Goal: Ask a question: Seek information or help from site administrators or community

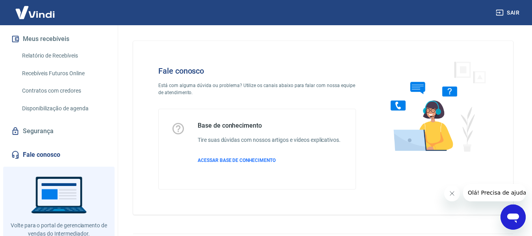
scroll to position [172, 0]
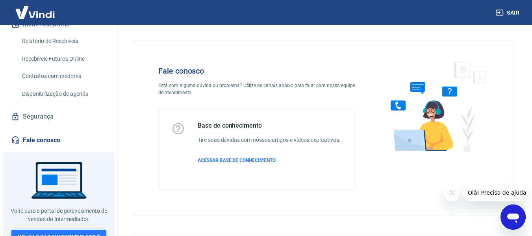
click at [67, 230] on link "Voltar para Intermediador" at bounding box center [58, 237] width 95 height 15
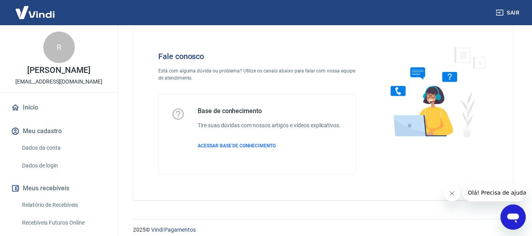
scroll to position [22, 0]
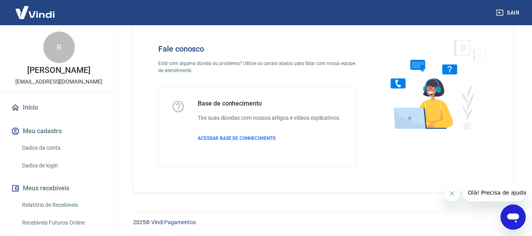
click at [507, 217] on icon "Abrir janela de mensagens" at bounding box center [513, 217] width 14 height 14
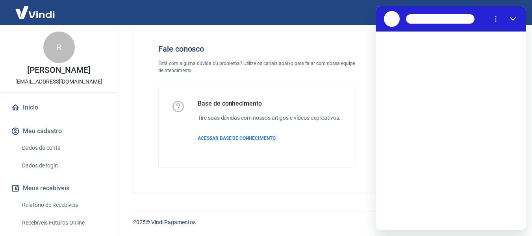
scroll to position [0, 0]
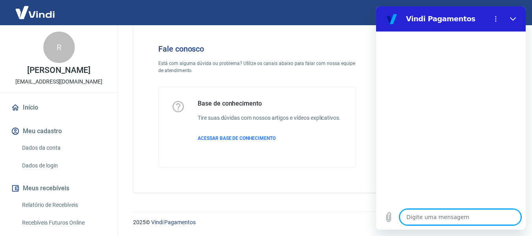
click at [439, 212] on textarea at bounding box center [460, 217] width 121 height 16
type textarea "B"
type textarea "x"
type textarea "Bo"
type textarea "x"
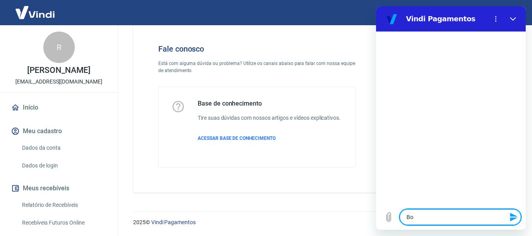
type textarea "Boa"
type textarea "x"
type textarea "Boa"
type textarea "x"
type textarea "Boa t"
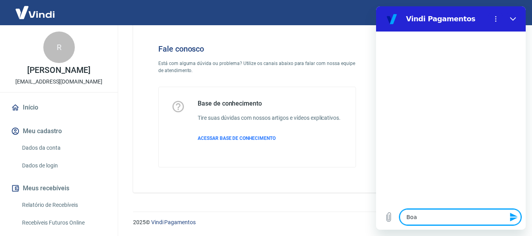
type textarea "x"
type textarea "Boa ta"
type textarea "x"
type textarea "Boa tar"
type textarea "x"
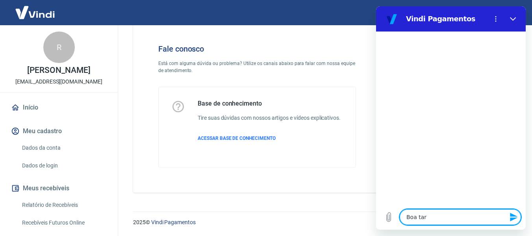
type textarea "Boa tard"
type textarea "x"
type textarea "Boa tarde"
type textarea "x"
type textarea "Boa tarde."
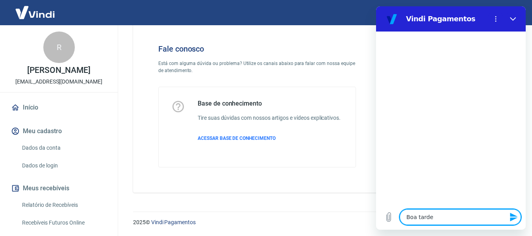
type textarea "x"
type textarea "Boa tarde."
type textarea "x"
type textarea "Boa tarde."
type textarea "x"
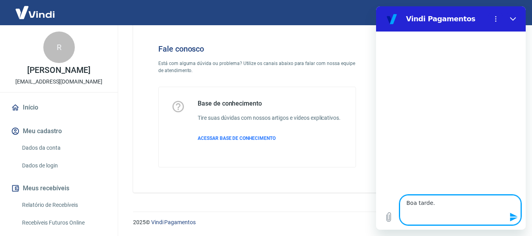
type textarea "Boa tarde. E"
type textarea "x"
type textarea "Boa tarde. Es"
type textarea "x"
type textarea "Boa tarde. Est"
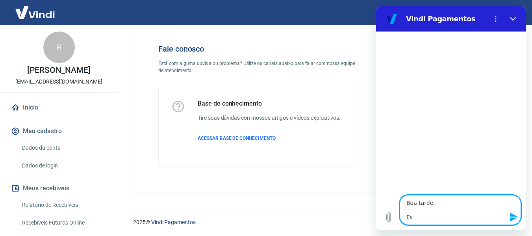
type textarea "x"
type textarea "Boa tarde. Esto"
type textarea "x"
type textarea "Boa tarde. Estou"
type textarea "x"
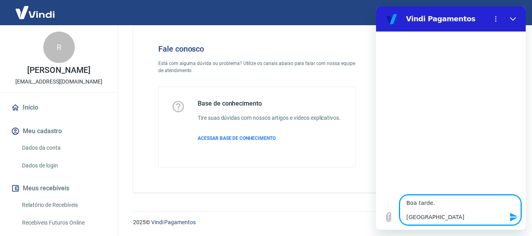
type textarea "Boa tarde. Estou"
type textarea "x"
type textarea "Boa tarde. Estou c"
type textarea "x"
type textarea "Boa tarde. Estou co"
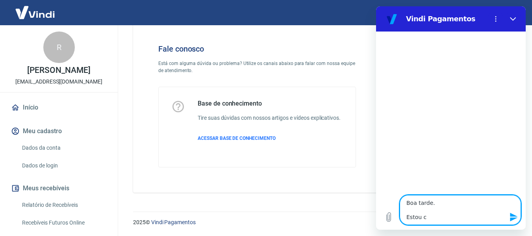
type textarea "x"
type textarea "Boa tarde. Estou com"
type textarea "x"
type textarea "Boa tarde. Estou com"
type textarea "x"
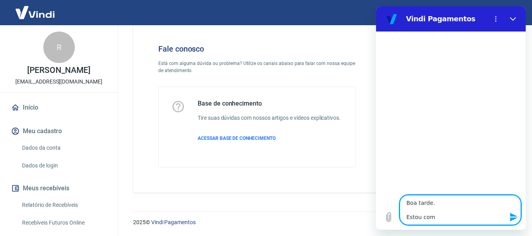
type textarea "Boa tarde. Estou com p"
type textarea "x"
type textarea "Boa tarde. Estou com pr"
type textarea "x"
type textarea "Boa tarde. Estou com pro"
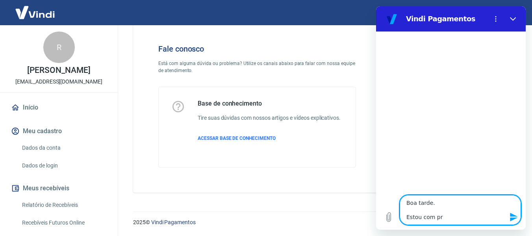
type textarea "x"
type textarea "Boa tarde. Estou com prob"
type textarea "x"
type textarea "Boa tarde. Estou com probl"
type textarea "x"
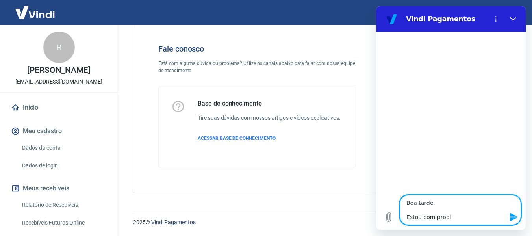
type textarea "Boa tarde. Estou com proble"
type textarea "x"
type textarea "Boa tarde. Estou com probl"
type textarea "x"
type textarea "Boa tarde. Estou com prob"
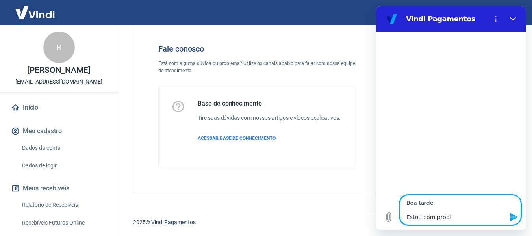
type textarea "x"
type textarea "Boa tarde. Estou com pro"
type textarea "x"
type textarea "Boa tarde. Estou com pr"
type textarea "x"
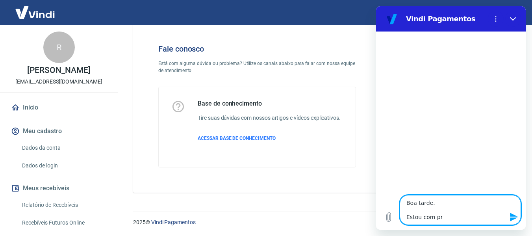
type textarea "Boa tarde. Estou com p"
type textarea "x"
type textarea "Boa tarde. Estou com"
type textarea "x"
type textarea "Boa tarde. Estou com"
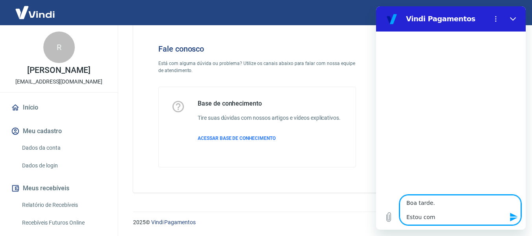
type textarea "x"
type textarea "Boa tarde. Estou co"
type textarea "x"
type textarea "Boa tarde. Estou com"
type textarea "x"
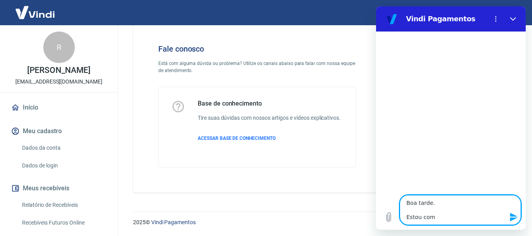
type textarea "Boa tarde. Estou com"
type textarea "x"
type textarea "Boa tarde. Estou com p"
type textarea "x"
type textarea "Boa tarde. Estou com pr"
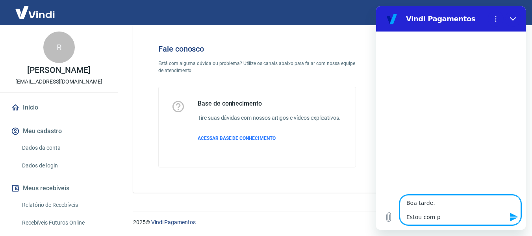
type textarea "x"
type textarea "Boa tarde. Estou com pro"
type textarea "x"
type textarea "Boa tarde. Estou com prob"
type textarea "x"
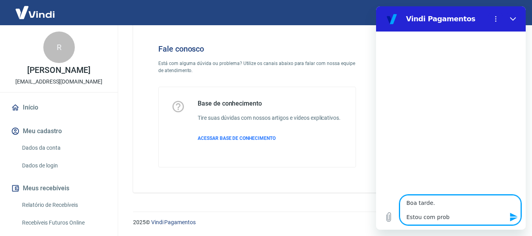
type textarea "Boa tarde. Estou com probl"
type textarea "x"
type textarea "Boa tarde. Estou com proble"
type textarea "x"
type textarea "Boa tarde. Estou com problem"
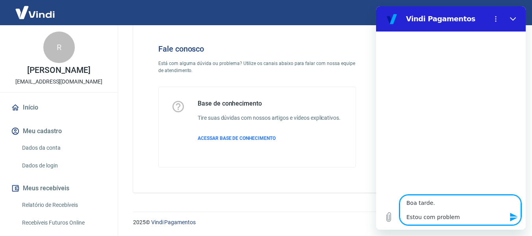
type textarea "x"
type textarea "Boa tarde. Estou com problema"
type textarea "x"
type textarea "Boa tarde. Estou com problemas"
type textarea "x"
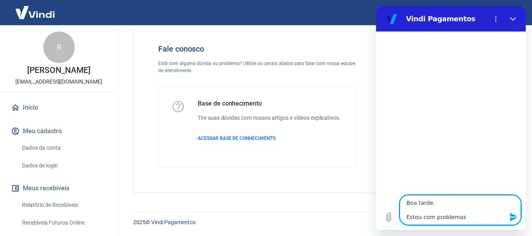
type textarea "Boa tarde. Estou com problemas"
type textarea "x"
type textarea "Boa tarde. Estou com problemas d"
type textarea "x"
type textarea "Boa tarde. Estou com problemas de"
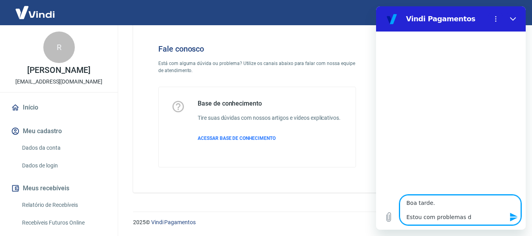
type textarea "x"
type textarea "Boa tarde. Estou com problemas de"
type textarea "x"
type textarea "Boa tarde. Estou com problemas de a"
type textarea "x"
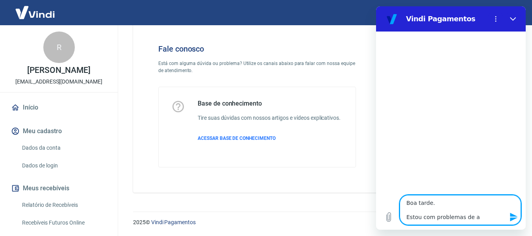
type textarea "Boa tarde. Estou com problemas de ap"
type textarea "x"
type textarea "Boa tarde. Estou com problemas de apr"
type textarea "x"
type textarea "Boa tarde. Estou com problemas de apro"
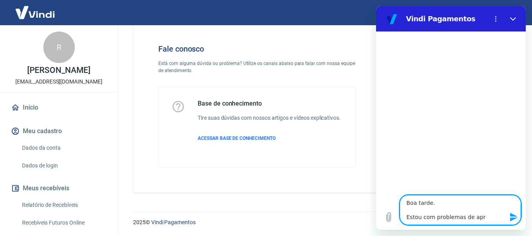
type textarea "x"
type textarea "Boa tarde. Estou com problemas de aprov"
type textarea "x"
type textarea "Boa tarde. Estou com problemas de aprova"
type textarea "x"
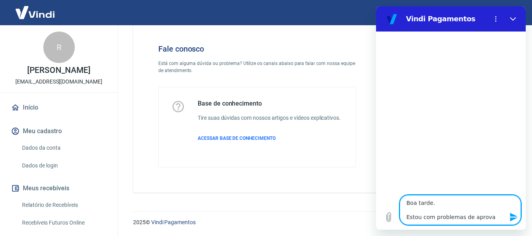
type textarea "Boa tarde. Estou com problemas de aprovaç"
type textarea "x"
type textarea "Boa tarde. Estou com problemas de aprovaçã"
type textarea "x"
type textarea "Boa tarde. Estou com problemas de aprovação"
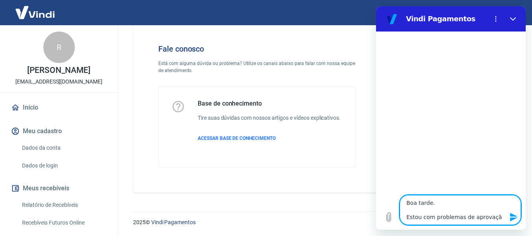
type textarea "x"
type textarea "Boa tarde. Estou com problemas de aprovação"
type textarea "x"
type textarea "Boa tarde. Estou com problemas de aprovação d"
type textarea "x"
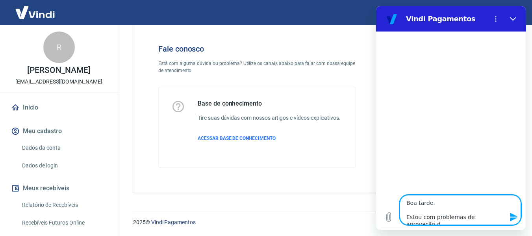
type textarea "Boa tarde. Estou com problemas de aprovação de"
type textarea "x"
type textarea "Boa tarde. Estou com problemas de aprovação de"
type textarea "x"
type textarea "Boa tarde. Estou com problemas de aprovação de a"
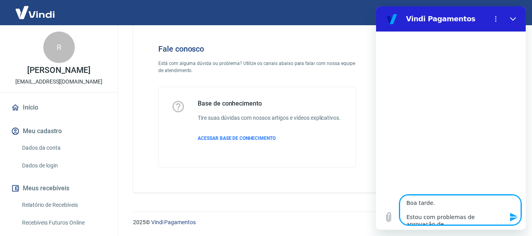
type textarea "x"
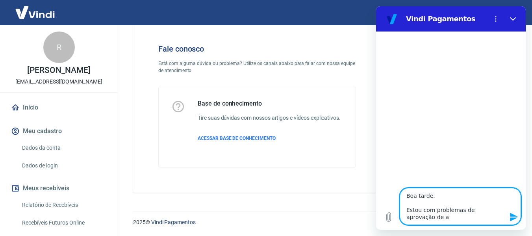
type textarea "Boa tarde. Estou com problemas de aprovação de al"
type textarea "x"
type textarea "Boa tarde. Estou com problemas de aprovação de alg"
type textarea "x"
type textarea "Boa tarde. Estou com problemas de aprovação de algu"
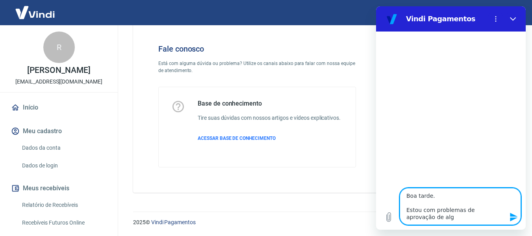
type textarea "x"
type textarea "Boa tarde. Estou com problemas de aprovação de algun"
type textarea "x"
type textarea "Boa tarde. Estou com problemas de aprovação de alguns"
type textarea "x"
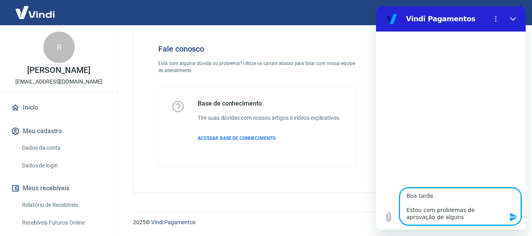
type textarea "Boa tarde. Estou com problemas de aprovação de alguns"
type textarea "x"
type textarea "Boa tarde. Estou com problemas de aprovação de alguns p"
type textarea "x"
type textarea "Boa tarde. Estou com problemas de aprovação de alguns pe"
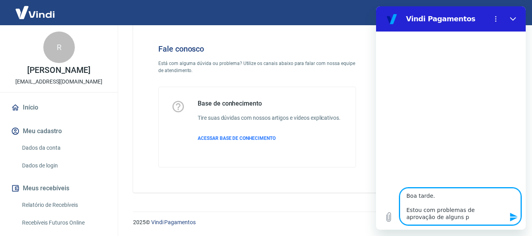
type textarea "x"
type textarea "Boa tarde. Estou com problemas de aprovação de alguns ped"
type textarea "x"
type textarea "Boa tarde. Estou com problemas de aprovação de alguns pedi"
type textarea "x"
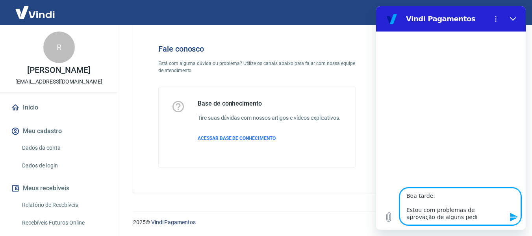
type textarea "Boa tarde. Estou com problemas de aprovação de alguns pedid"
type textarea "x"
type textarea "Boa tarde. Estou com problemas de aprovação de alguns pedido"
type textarea "x"
type textarea "Boa tarde. Estou com problemas de aprovação de alguns pedidos"
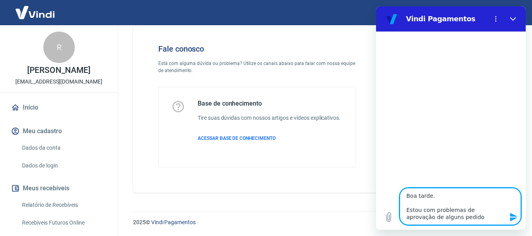
type textarea "x"
type textarea "Boa tarde. Estou com problemas de aprovação de alguns pedidos"
type textarea "x"
click at [464, 216] on textarea "Boa tarde. Estou com problemas de aprovação de alguns pedidos" at bounding box center [460, 206] width 121 height 37
type textarea "Boa tarde. Estou com problemas de aprovação de alguns pedidos p"
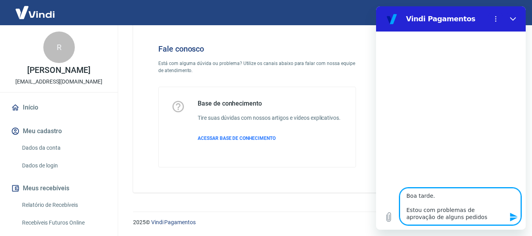
type textarea "x"
type textarea "Boa tarde. Estou com problemas de aprovação de alguns pedidos"
type textarea "x"
type textarea "Boa tarde. Estou com problemas de aprovação de alguns pedidos d"
type textarea "x"
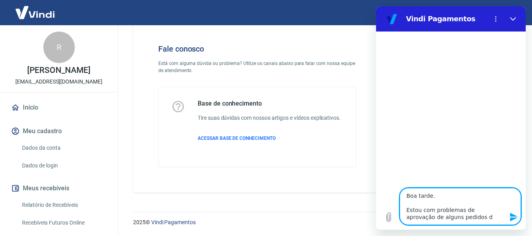
type textarea "Boa tarde. Estou com problemas de aprovação de alguns pedidos de"
type textarea "x"
type textarea "Boa tarde. Estou com problemas de aprovação de alguns pedidos de"
type textarea "x"
type textarea "Boa tarde. Estou com problemas de aprovação de alguns pedidos de p"
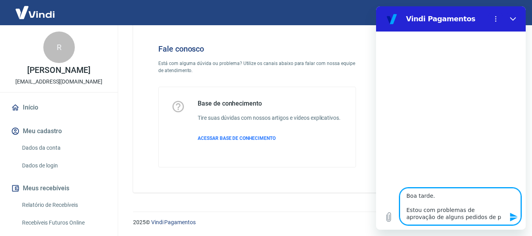
type textarea "x"
type textarea "Boa tarde. Estou com problemas de aprovação de alguns pedidos de pi"
type textarea "x"
type textarea "Boa tarde. Estou com problemas de aprovação de alguns pedidos de pix"
type textarea "x"
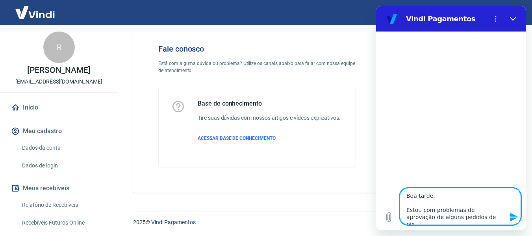
type textarea "Boa tarde. Estou com problemas de aprovação de alguns pedidos de pix"
type textarea "x"
type textarea "Boa tarde. Estou com problemas de aprovação de alguns pedidos de pix d"
type textarea "x"
type textarea "Boa tarde. Estou com problemas de aprovação de alguns pedidos de pix"
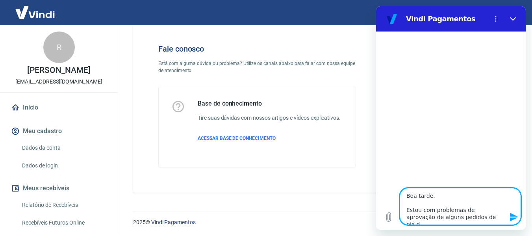
type textarea "x"
type textarea "Boa tarde. Estou com problemas de aprovação de alguns pedidos de pix e"
type textarea "x"
type textarea "Boa tarde. Estou com problemas de aprovação de alguns pedidos de pix e"
type textarea "x"
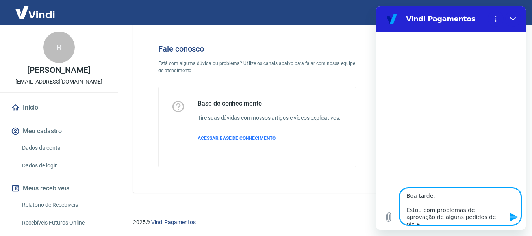
type textarea "Boa tarde. Estou com problemas de aprovação de alguns pedidos de pix e p"
type textarea "x"
type textarea "Boa tarde. Estou com problemas de aprovação de alguns pedidos de pix e pa"
type textarea "x"
type textarea "Boa tarde. Estou com problemas de aprovação de alguns pedidos de pix e pag"
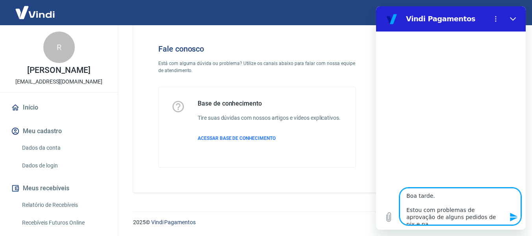
type textarea "x"
type textarea "Boa tarde. Estou com problemas de aprovação de alguns pedidos de pix e paga"
type textarea "x"
type textarea "Boa tarde. Estou com problemas de aprovação de alguns pedidos de pix e pagam"
type textarea "x"
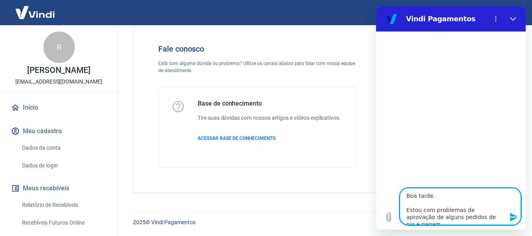
type textarea "Boa tarde. Estou com problemas de aprovação de alguns pedidos de pix e pagame"
type textarea "x"
type textarea "Boa tarde. Estou com problemas de aprovação de alguns pedidos de pix e pagamen"
type textarea "x"
type textarea "Boa tarde. Estou com problemas de aprovação de alguns pedidos de pix e pagament"
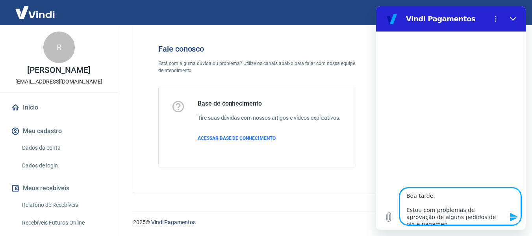
type textarea "x"
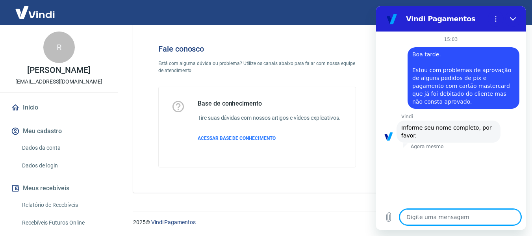
click at [460, 215] on textarea at bounding box center [460, 217] width 121 height 16
click at [441, 218] on textarea "Roberta da Solva Santos" at bounding box center [460, 217] width 121 height 16
click at [493, 219] on textarea "[PERSON_NAME] [PERSON_NAME]" at bounding box center [460, 217] width 121 height 16
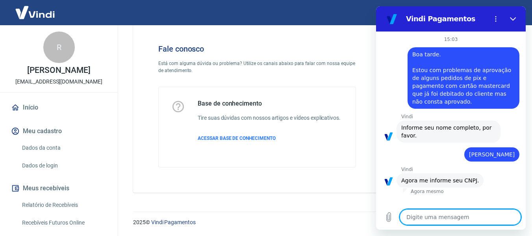
click at [463, 222] on textarea at bounding box center [460, 217] width 121 height 16
paste textarea "26.355.300/0001-87"
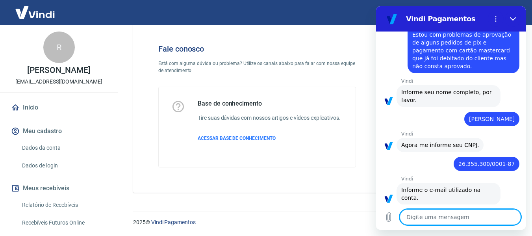
scroll to position [37, 0]
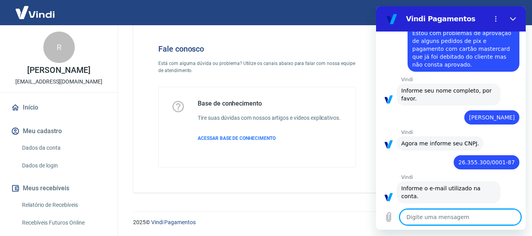
click at [460, 211] on textarea at bounding box center [460, 217] width 121 height 16
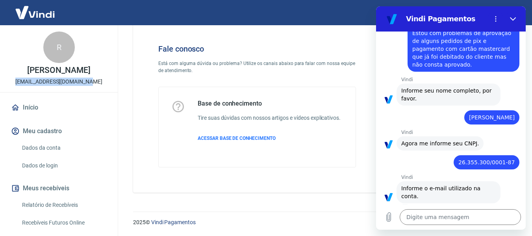
drag, startPoint x: 15, startPoint y: 81, endPoint x: 97, endPoint y: 84, distance: 82.4
click at [97, 84] on div "R Roberta da Silva Santos beta.ssilva1312@gmail.com" at bounding box center [59, 58] width 118 height 67
copy p "[EMAIL_ADDRESS][DOMAIN_NAME]"
click at [453, 213] on textarea at bounding box center [460, 217] width 121 height 16
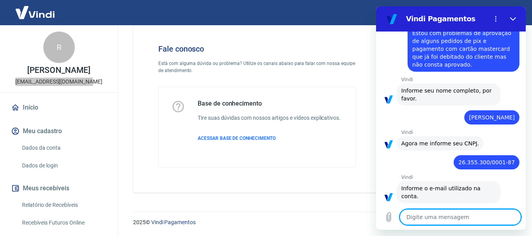
paste textarea "[EMAIL_ADDRESS][DOMAIN_NAME]"
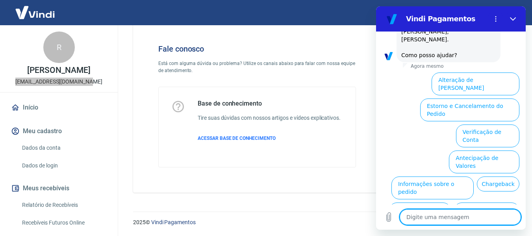
scroll to position [261, 0]
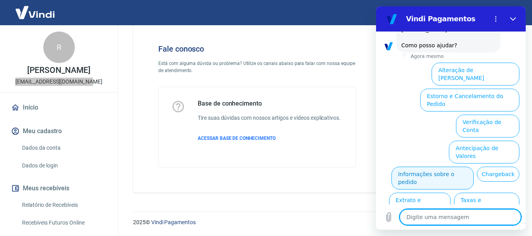
click at [474, 167] on button "Informações sobre o pedido" at bounding box center [432, 178] width 82 height 23
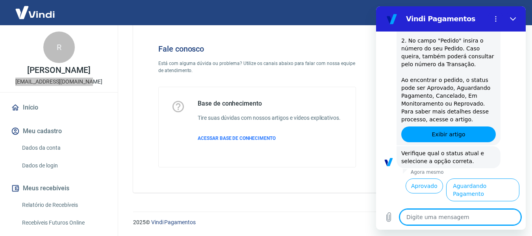
scroll to position [396, 0]
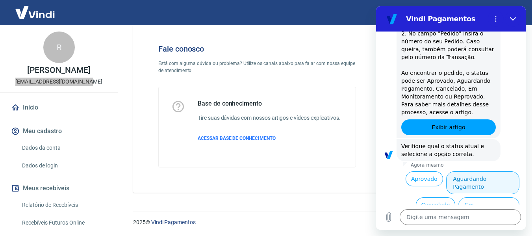
click at [458, 171] on button "Aguardando Pagamento" at bounding box center [482, 182] width 73 height 23
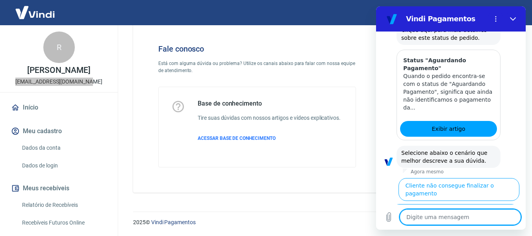
scroll to position [619, 0]
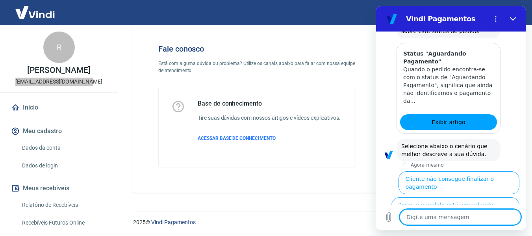
click at [466, 223] on button "Cliente pagou, mas pedido consta 'Aguardando Pagamento'" at bounding box center [471, 238] width 96 height 31
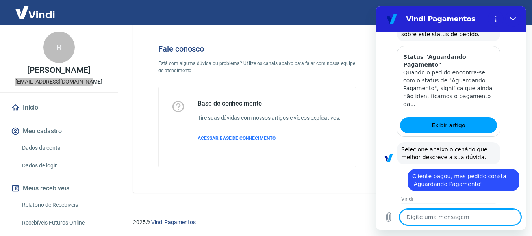
scroll to position [672, 0]
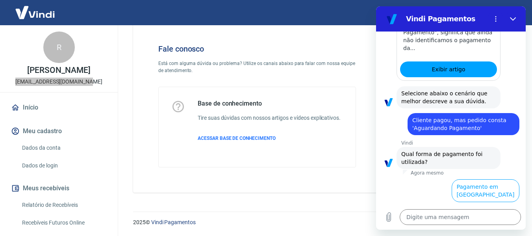
click at [457, 205] on button "Pagamento em Cartão" at bounding box center [423, 216] width 68 height 23
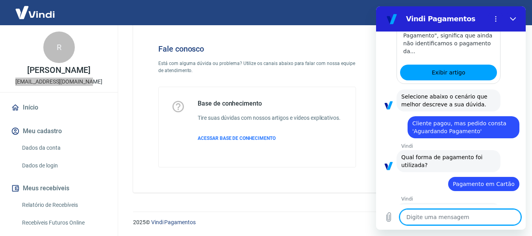
scroll to position [688, 0]
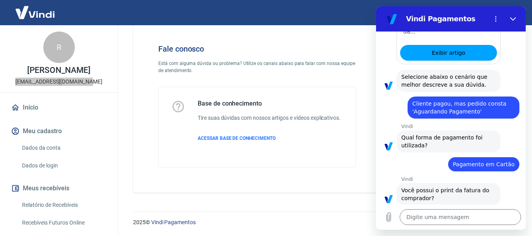
click at [508, 215] on button "Não" at bounding box center [507, 222] width 24 height 15
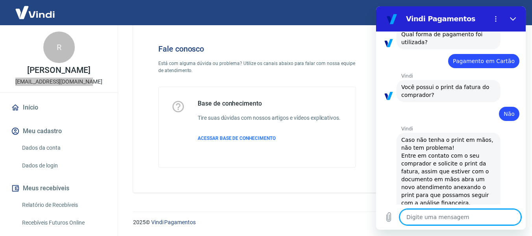
scroll to position [811, 0]
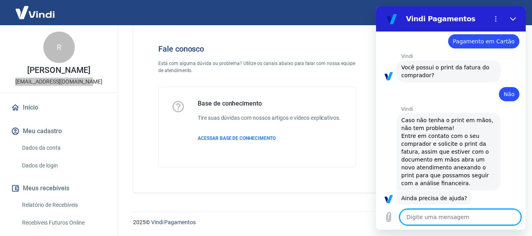
click at [436, 212] on textarea at bounding box center [460, 217] width 121 height 16
click at [439, 215] on textarea at bounding box center [460, 217] width 121 height 16
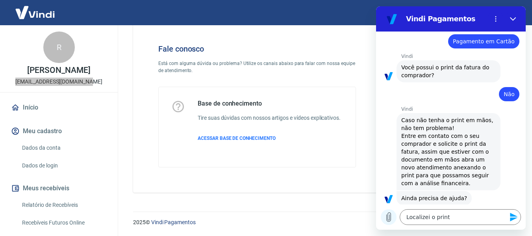
click at [388, 215] on icon "Carregar arquivo" at bounding box center [389, 217] width 4 height 9
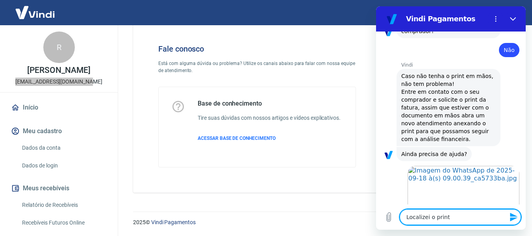
click at [515, 217] on icon "Enviar mensagem" at bounding box center [513, 216] width 9 height 9
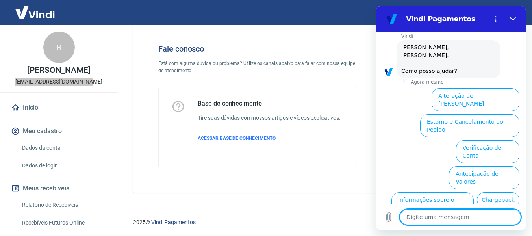
scroll to position [1198, 0]
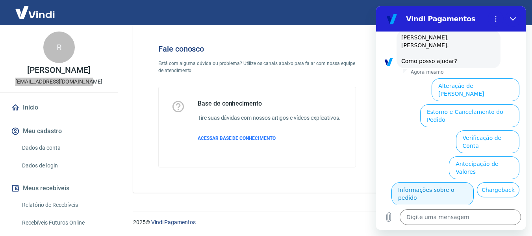
click at [474, 182] on button "Informações sobre o pedido" at bounding box center [432, 193] width 82 height 23
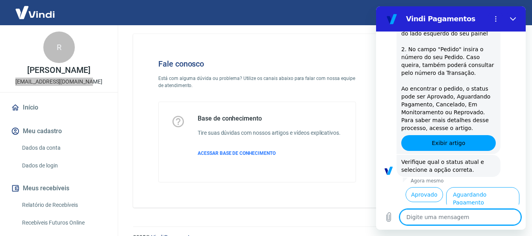
scroll to position [0, 0]
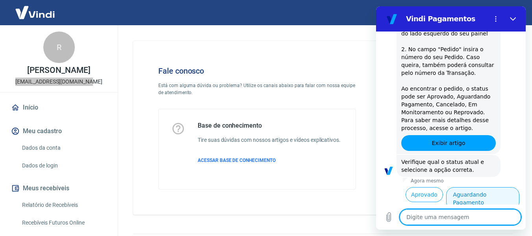
click at [495, 187] on button "Aguardando Pagamento" at bounding box center [482, 198] width 73 height 23
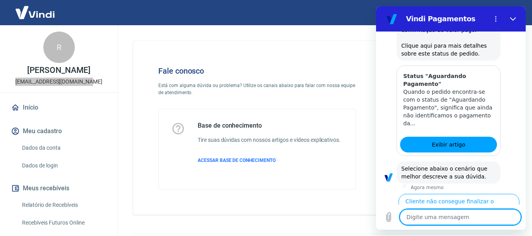
scroll to position [1556, 0]
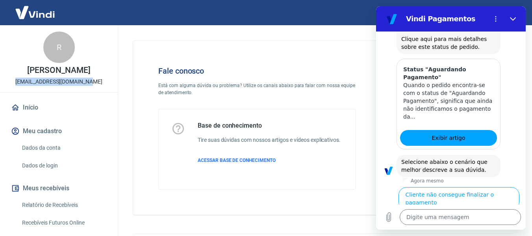
click at [0, 235] on div at bounding box center [0, 236] width 0 height 0
